Goal: Manage account settings

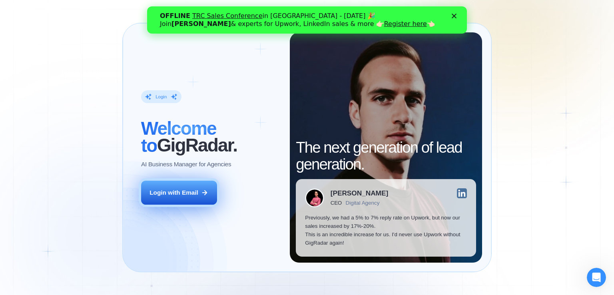
click at [188, 194] on div "Login with Email" at bounding box center [174, 192] width 49 height 8
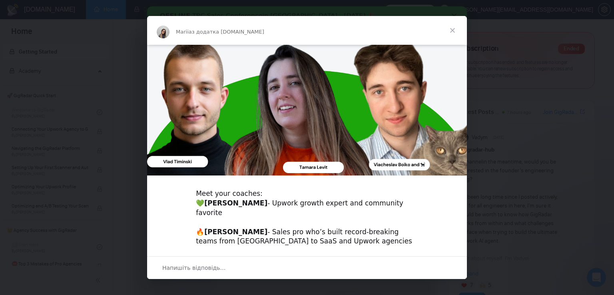
scroll to position [233, 0]
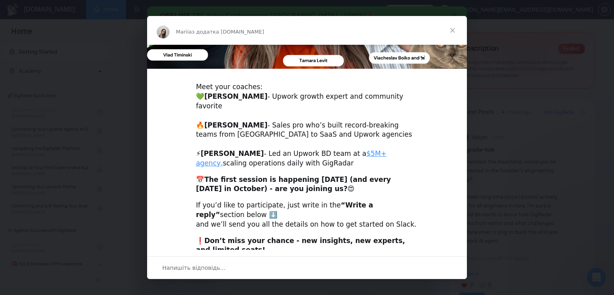
click at [455, 29] on span "Закрити" at bounding box center [452, 30] width 29 height 29
